Goal: Navigation & Orientation: Find specific page/section

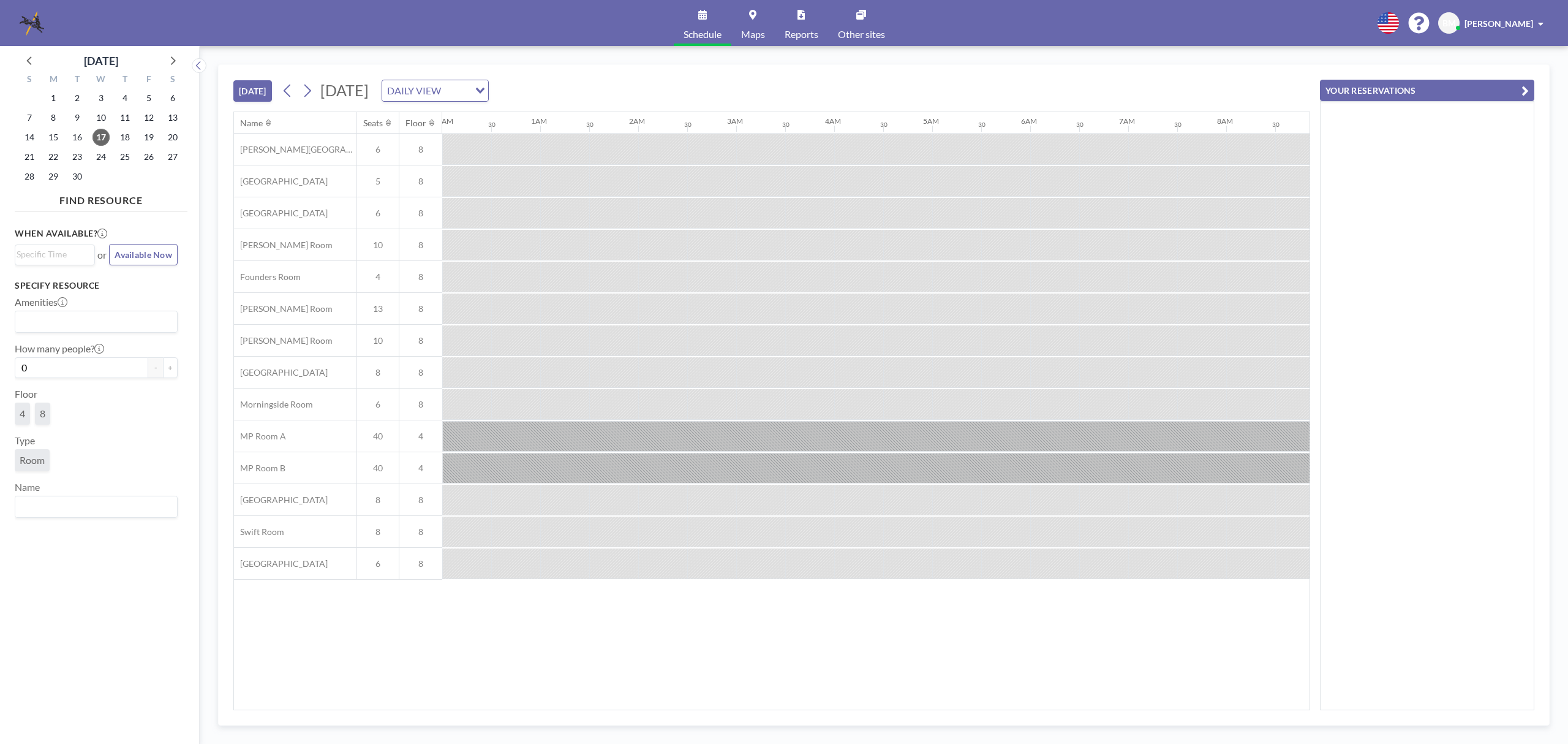
scroll to position [0, 1372]
